Goal: Task Accomplishment & Management: Manage account settings

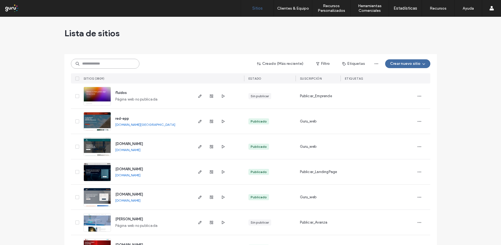
click at [86, 62] on input at bounding box center [105, 64] width 69 height 10
paste input "**********"
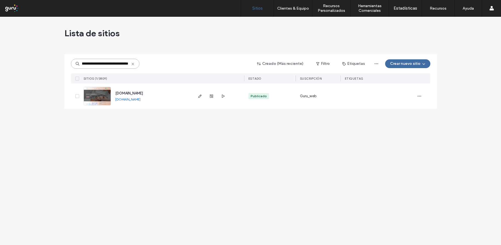
type input "**********"
click at [106, 95] on img at bounding box center [97, 105] width 27 height 37
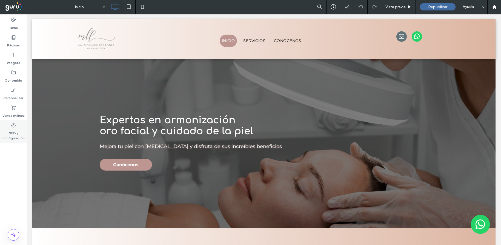
click at [15, 125] on icon at bounding box center [13, 124] width 5 height 5
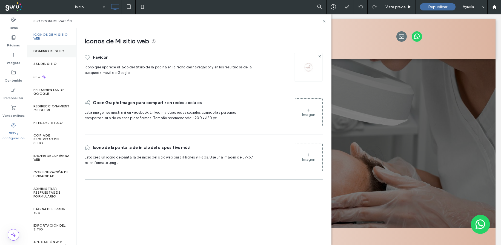
click at [54, 50] on label "Dominio de sitio" at bounding box center [48, 51] width 31 height 4
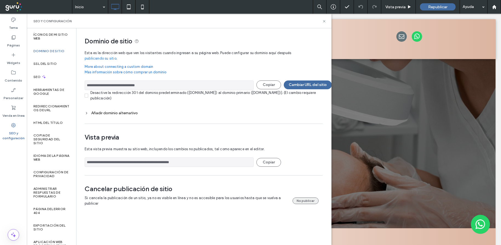
click at [308, 198] on button "No publicar" at bounding box center [306, 200] width 26 height 7
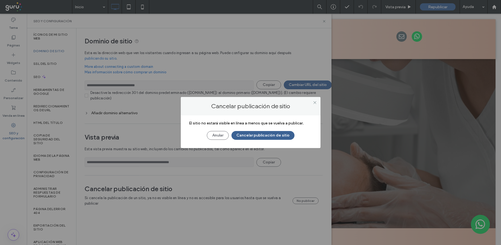
click at [259, 134] on button "Cancelar publicación de sitio" at bounding box center [263, 135] width 63 height 9
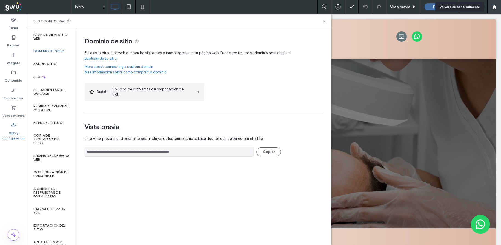
click at [495, 8] on use at bounding box center [494, 7] width 4 height 4
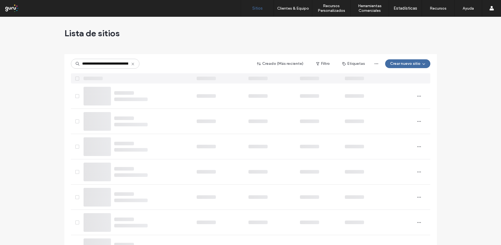
type input "**********"
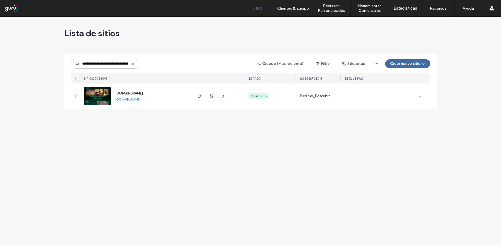
click at [106, 95] on img at bounding box center [97, 105] width 27 height 37
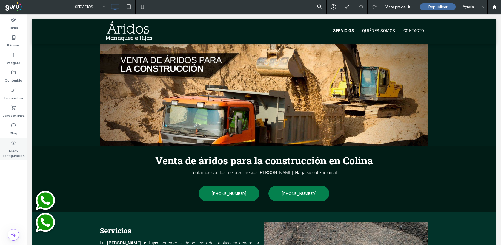
click at [15, 144] on use at bounding box center [13, 142] width 4 height 4
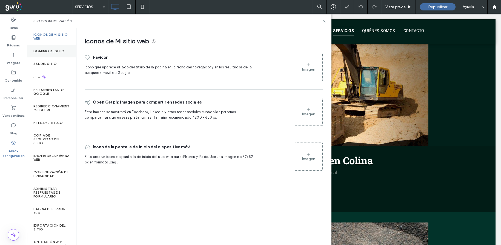
click at [46, 52] on label "Dominio de sitio" at bounding box center [48, 51] width 31 height 4
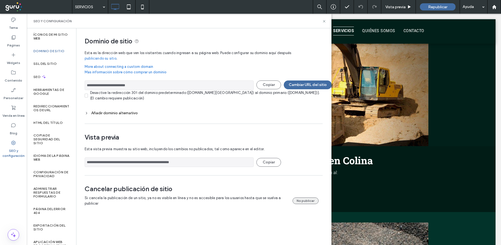
click at [306, 199] on button "No publicar" at bounding box center [306, 200] width 26 height 7
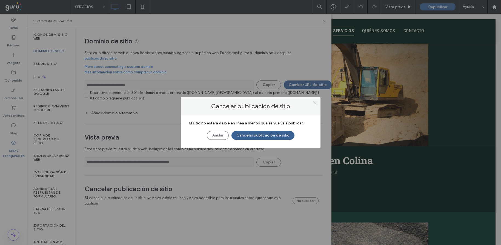
click at [263, 134] on button "Cancelar publicación de sitio" at bounding box center [263, 135] width 63 height 9
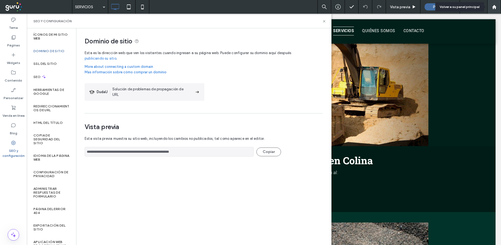
click at [494, 8] on icon at bounding box center [494, 7] width 5 height 5
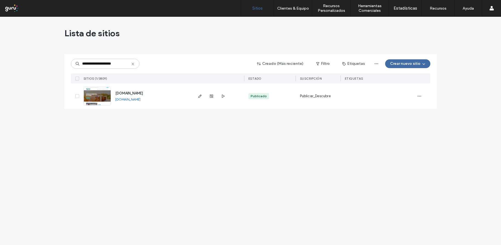
type input "**********"
click at [104, 96] on img at bounding box center [97, 105] width 27 height 37
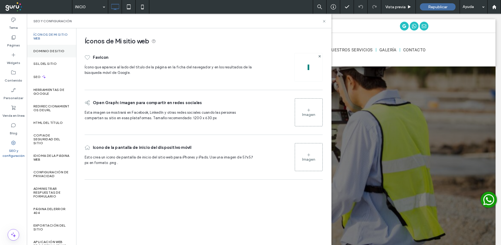
click at [53, 51] on label "Dominio de sitio" at bounding box center [48, 51] width 31 height 4
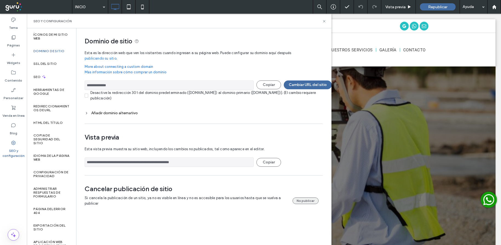
click at [310, 200] on button "No publicar" at bounding box center [306, 200] width 26 height 7
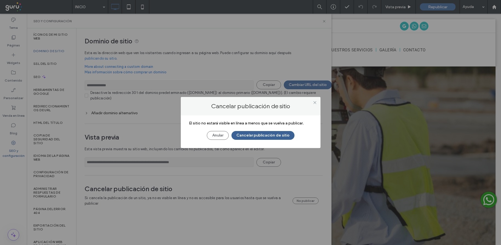
click at [271, 135] on button "Cancelar publicación de sitio" at bounding box center [263, 135] width 63 height 9
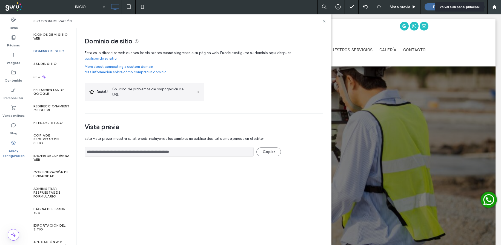
click at [494, 7] on use at bounding box center [494, 7] width 4 height 4
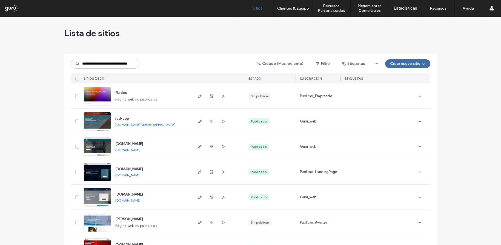
scroll to position [0, 10]
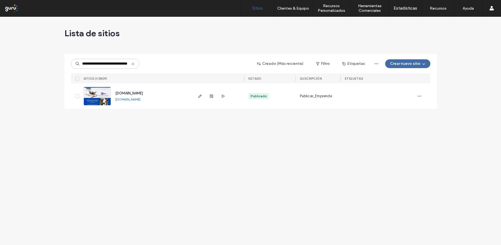
type input "**********"
click at [106, 95] on img at bounding box center [97, 105] width 27 height 37
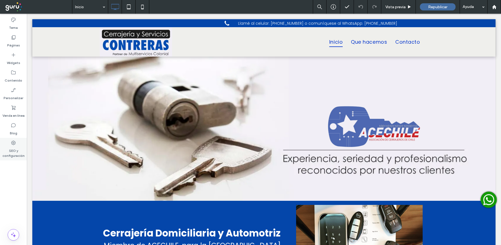
click at [14, 143] on use at bounding box center [13, 142] width 4 height 4
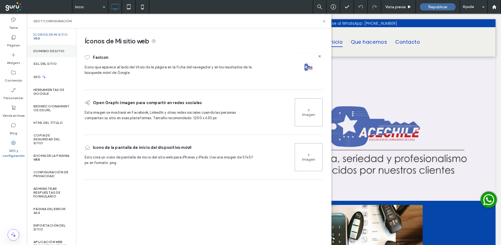
click at [49, 51] on label "Dominio de sitio" at bounding box center [48, 51] width 31 height 4
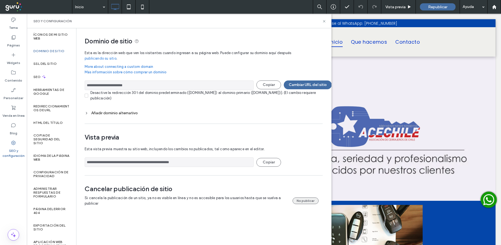
click at [312, 199] on button "No publicar" at bounding box center [306, 200] width 26 height 7
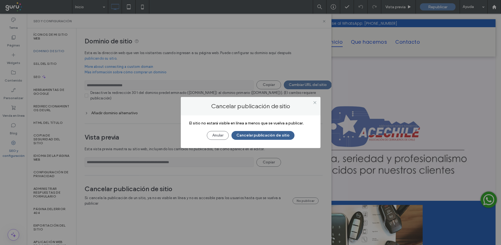
click at [255, 136] on button "Cancelar publicación de sitio" at bounding box center [263, 135] width 63 height 9
